Goal: Navigation & Orientation: Find specific page/section

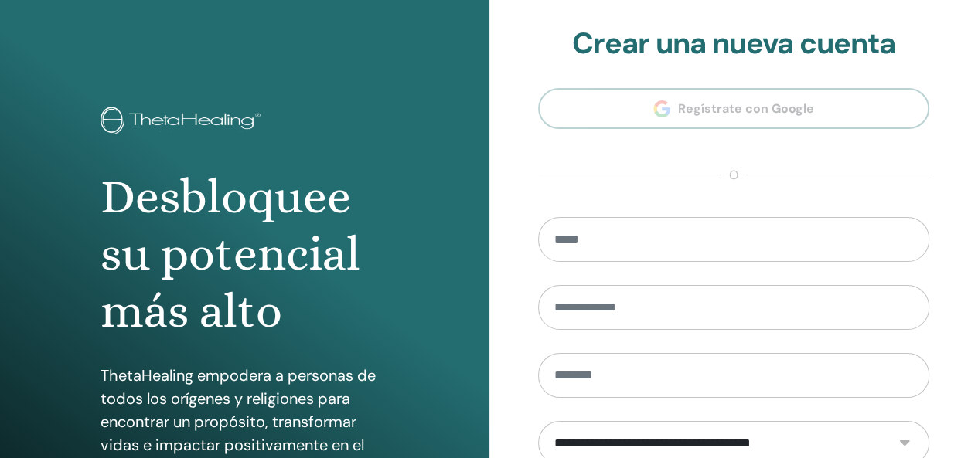
type input "**********"
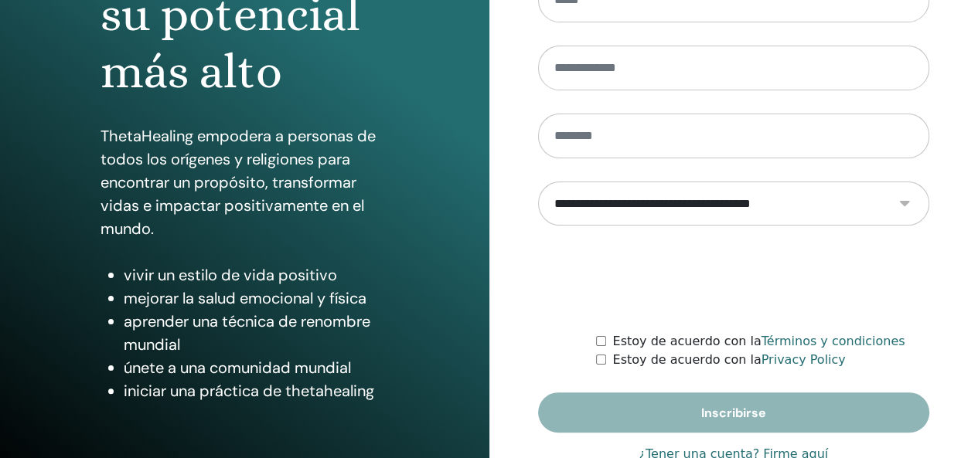
scroll to position [283, 0]
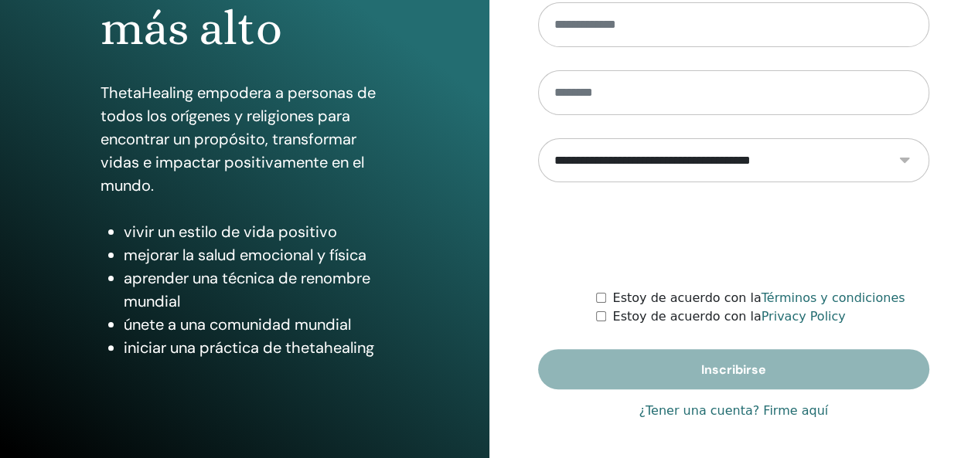
click at [759, 404] on link "¿Tener una cuenta? Firme aquí" at bounding box center [733, 411] width 189 height 19
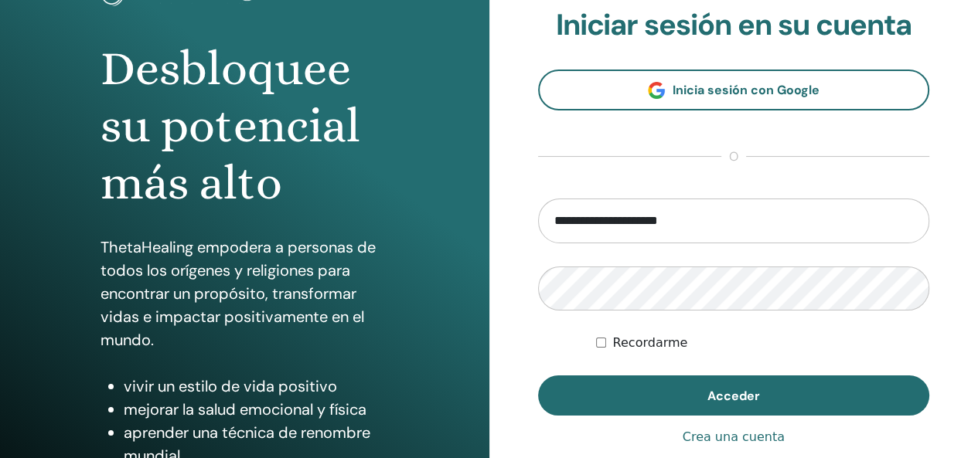
scroll to position [181, 0]
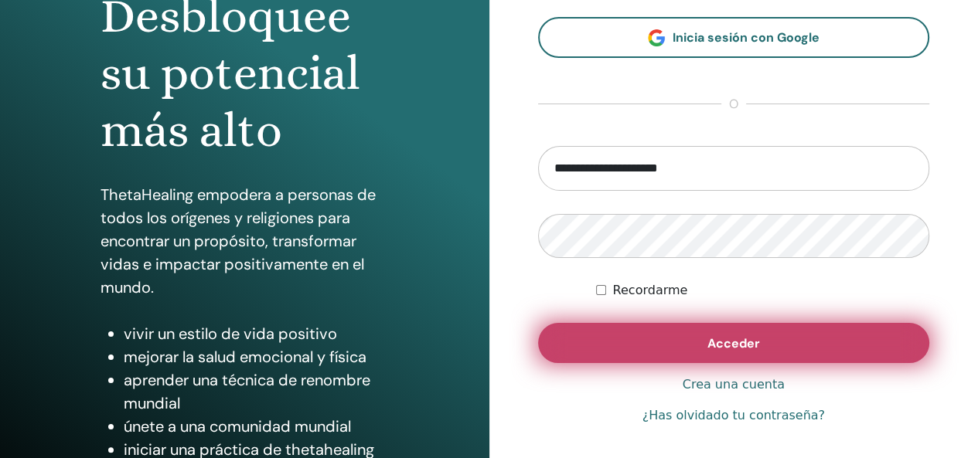
click at [883, 342] on button "Acceder" at bounding box center [734, 343] width 392 height 40
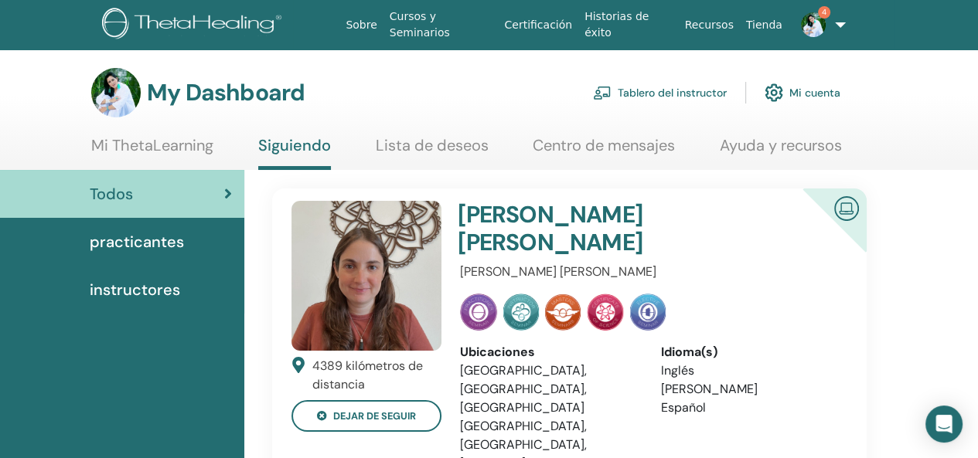
click at [662, 97] on link "Tablero del instructor" at bounding box center [660, 93] width 134 height 34
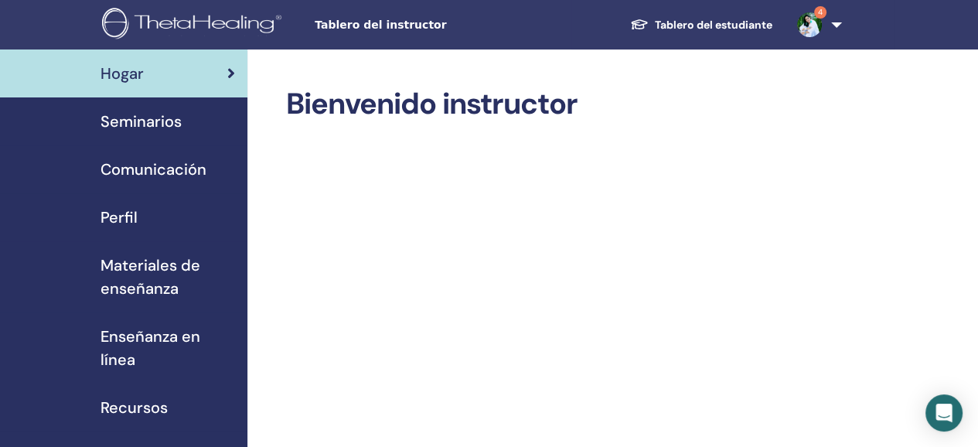
click at [128, 226] on span "Perfil" at bounding box center [118, 217] width 37 height 23
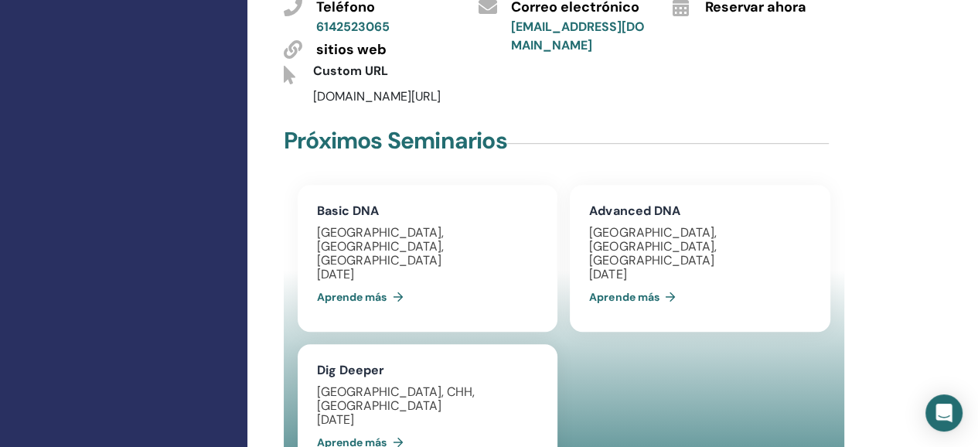
scroll to position [769, 0]
